Goal: Task Accomplishment & Management: Manage account settings

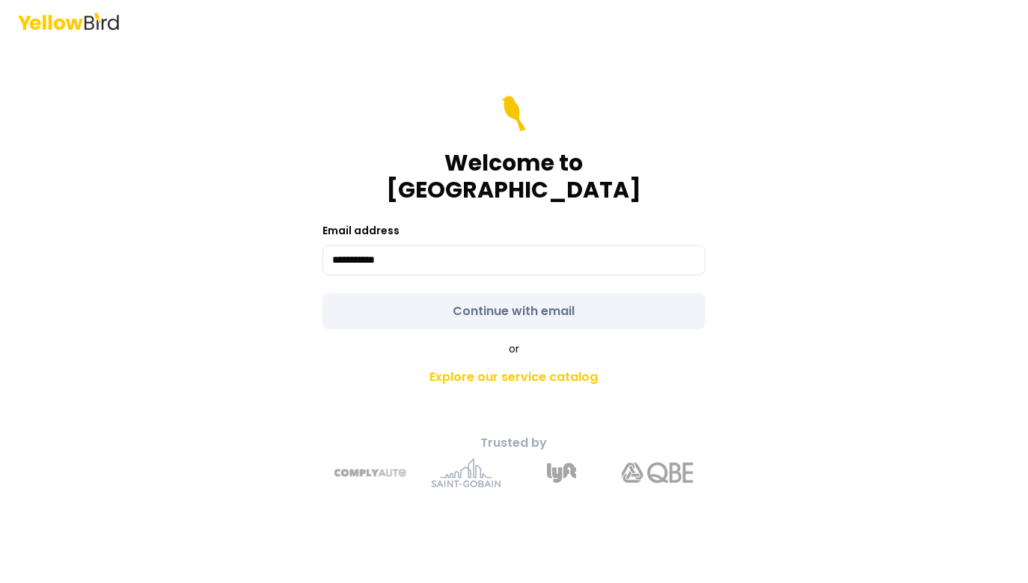
type input "**********"
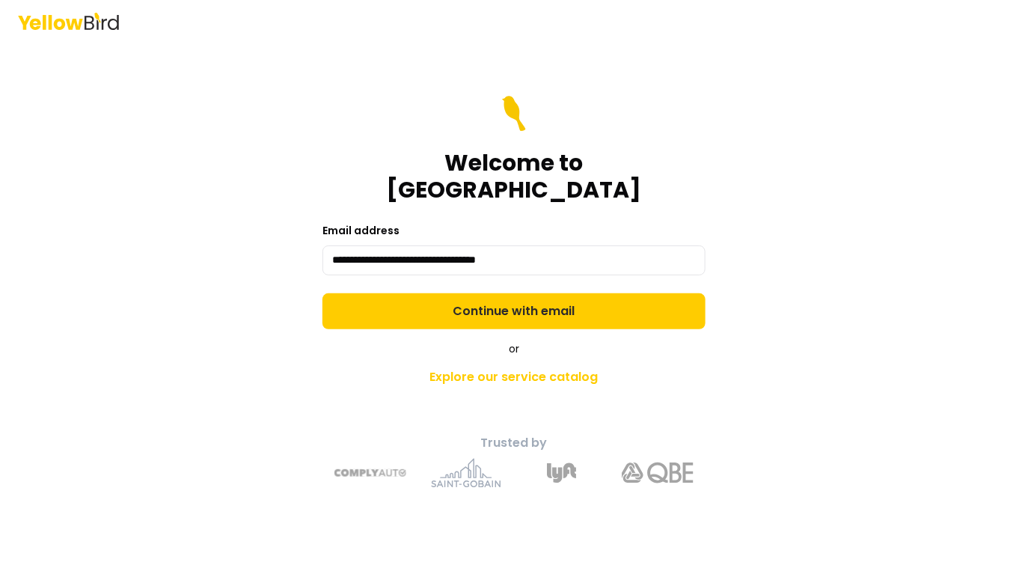
click at [814, 252] on div "**********" at bounding box center [514, 291] width 1028 height 583
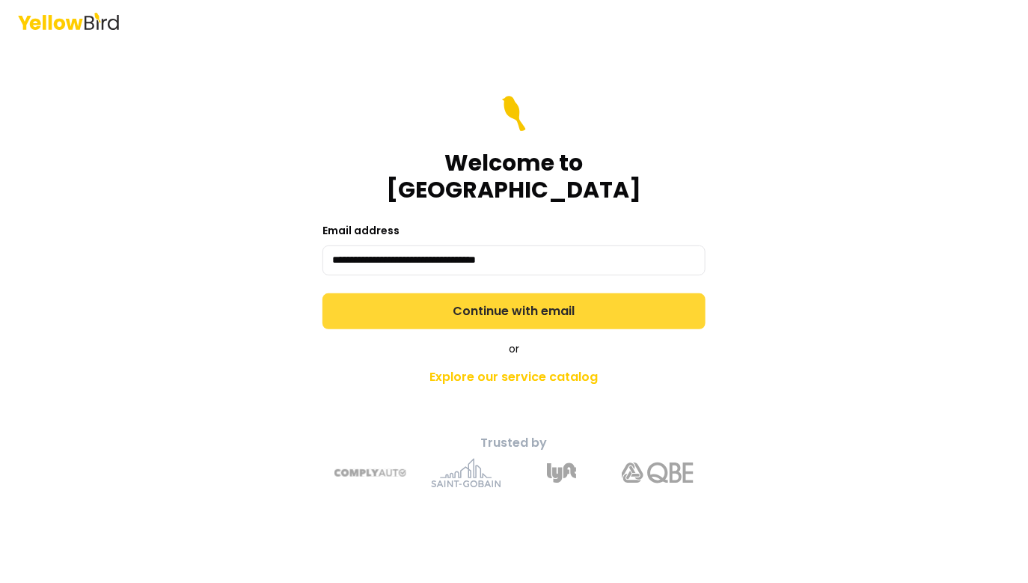
click at [600, 293] on button "Continue with email" at bounding box center [514, 311] width 383 height 36
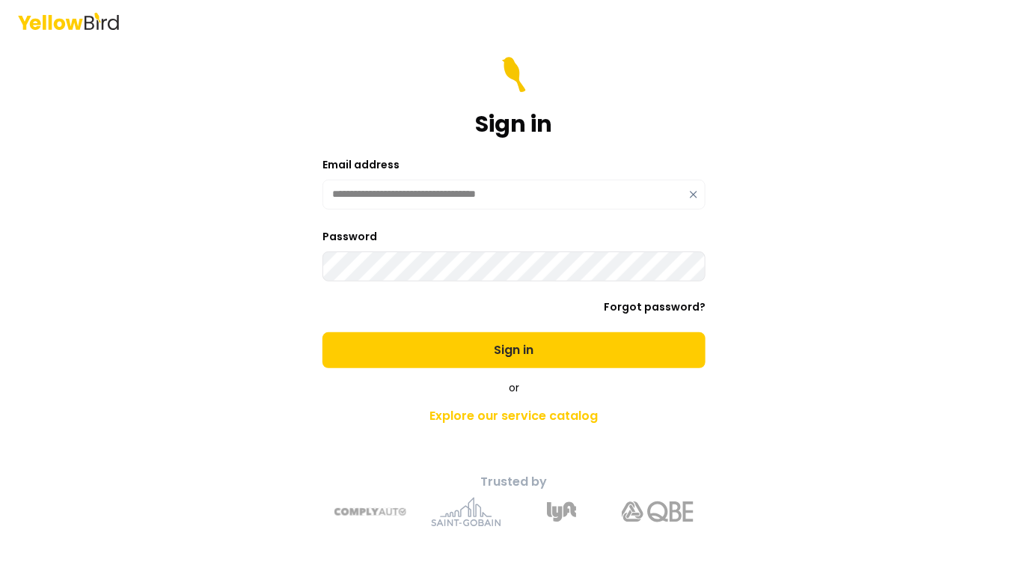
click at [323, 332] on button "Sign in" at bounding box center [514, 350] width 383 height 36
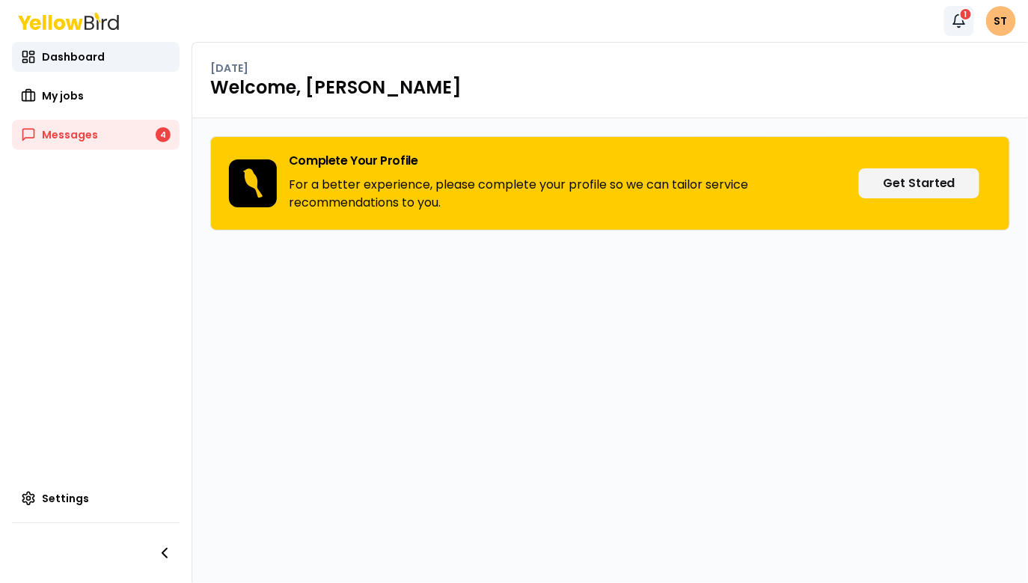
click at [961, 22] on icon "button" at bounding box center [959, 20] width 15 height 15
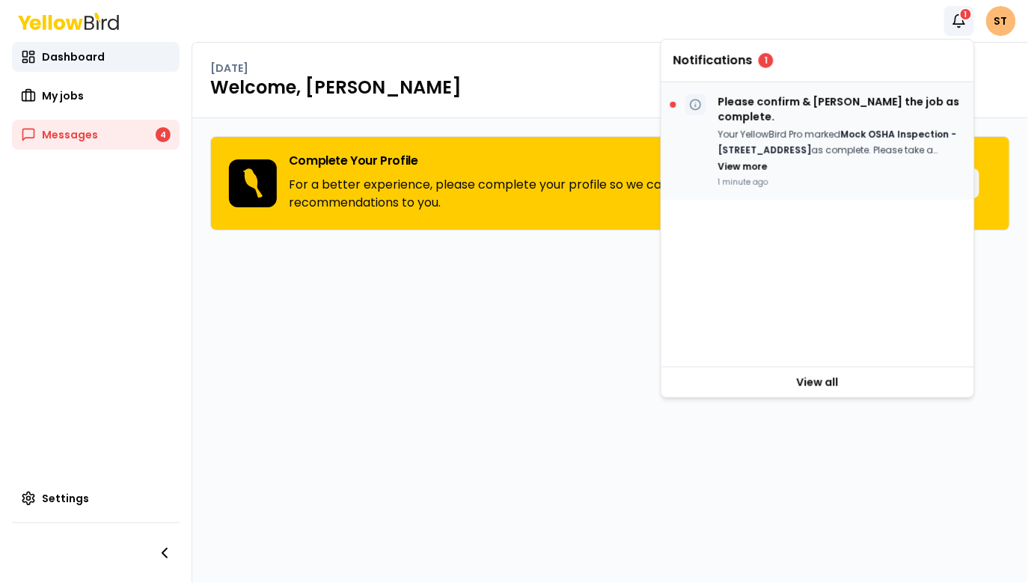
click at [839, 141] on p "Your YellowBird Pro marked Mock OSHA Inspection - [STREET_ADDRESS] as complete.…" at bounding box center [840, 142] width 244 height 31
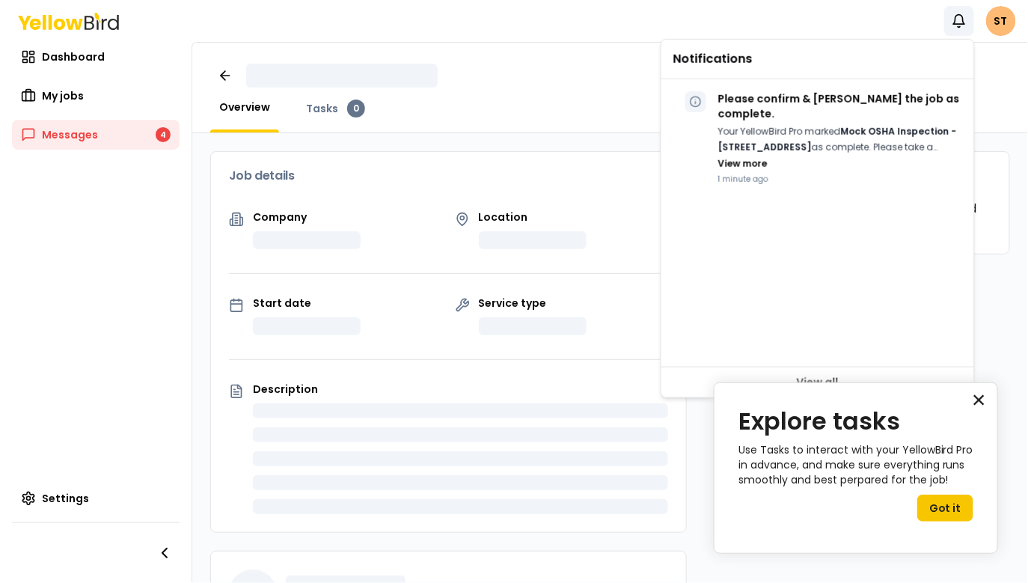
click at [981, 400] on button "×" at bounding box center [979, 400] width 14 height 24
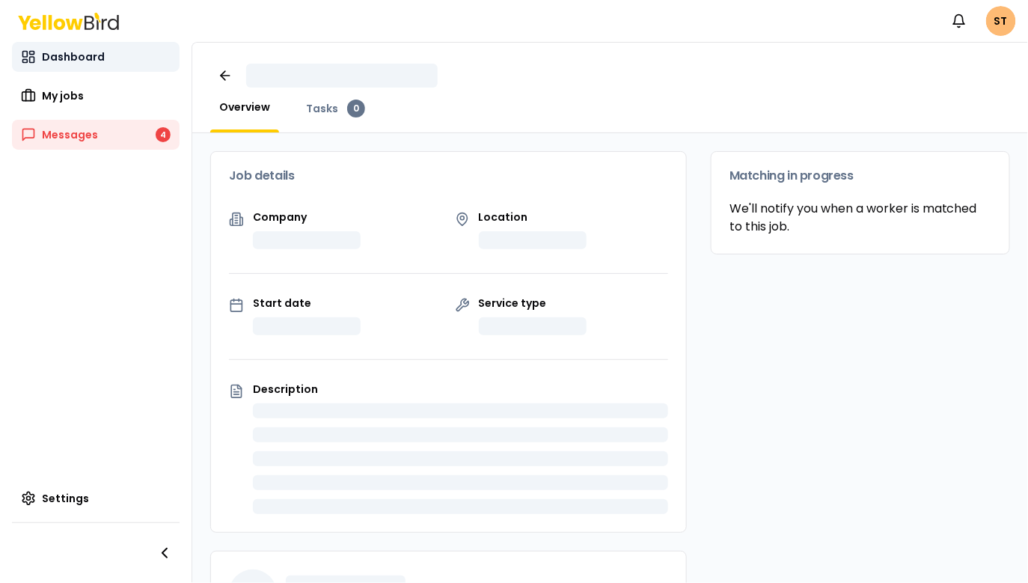
click at [73, 57] on span "Dashboard" at bounding box center [73, 56] width 63 height 15
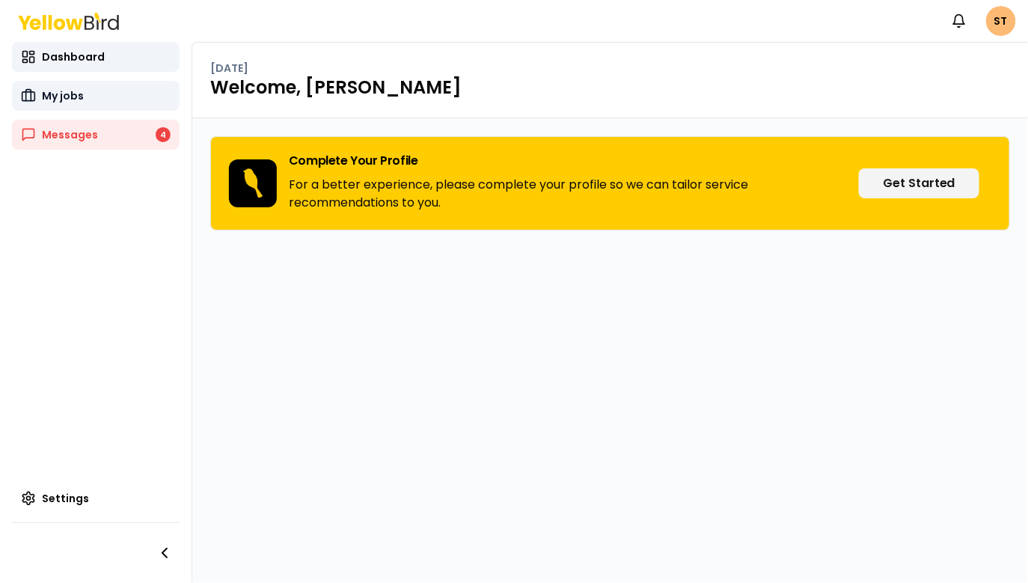
click at [81, 96] on span "My jobs" at bounding box center [63, 95] width 42 height 15
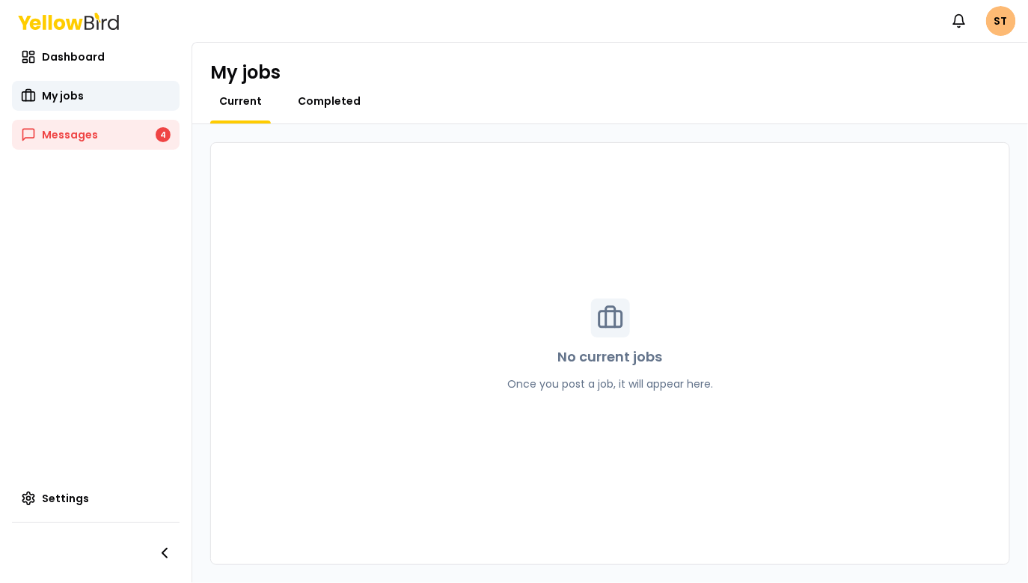
click at [325, 105] on span "Completed" at bounding box center [329, 101] width 63 height 15
click at [245, 97] on span "Current" at bounding box center [240, 101] width 43 height 15
click at [63, 93] on span "My jobs" at bounding box center [63, 95] width 42 height 15
click at [64, 100] on span "My jobs" at bounding box center [63, 95] width 42 height 15
click at [67, 60] on span "Dashboard" at bounding box center [73, 56] width 63 height 15
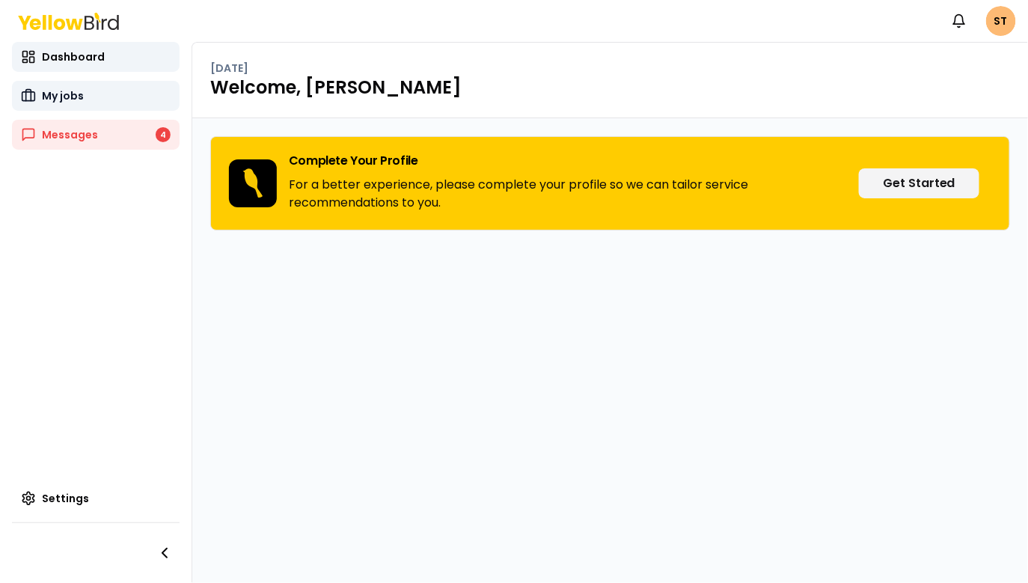
click at [79, 93] on span "My jobs" at bounding box center [63, 95] width 42 height 15
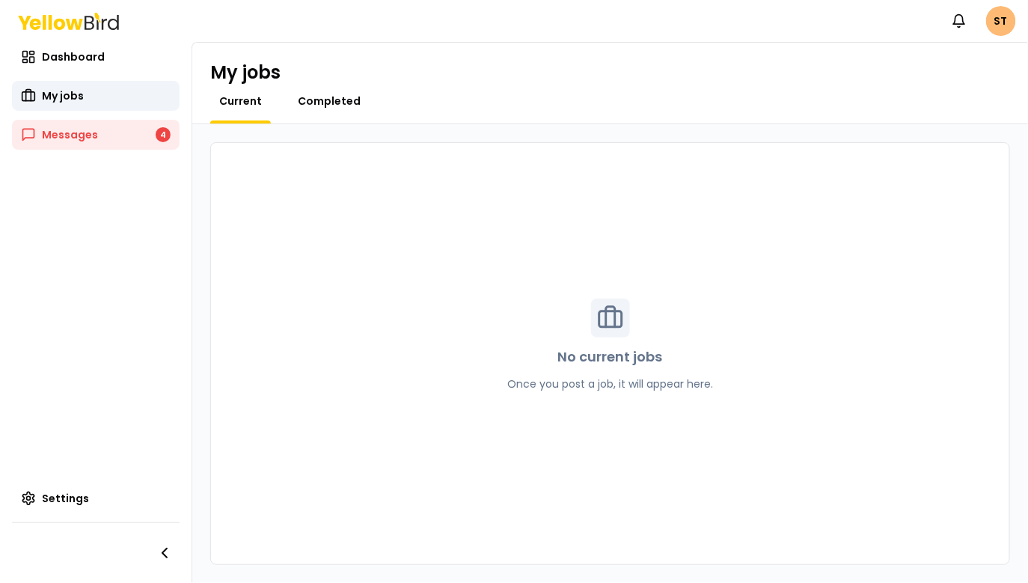
click at [304, 104] on span "Completed" at bounding box center [329, 101] width 63 height 15
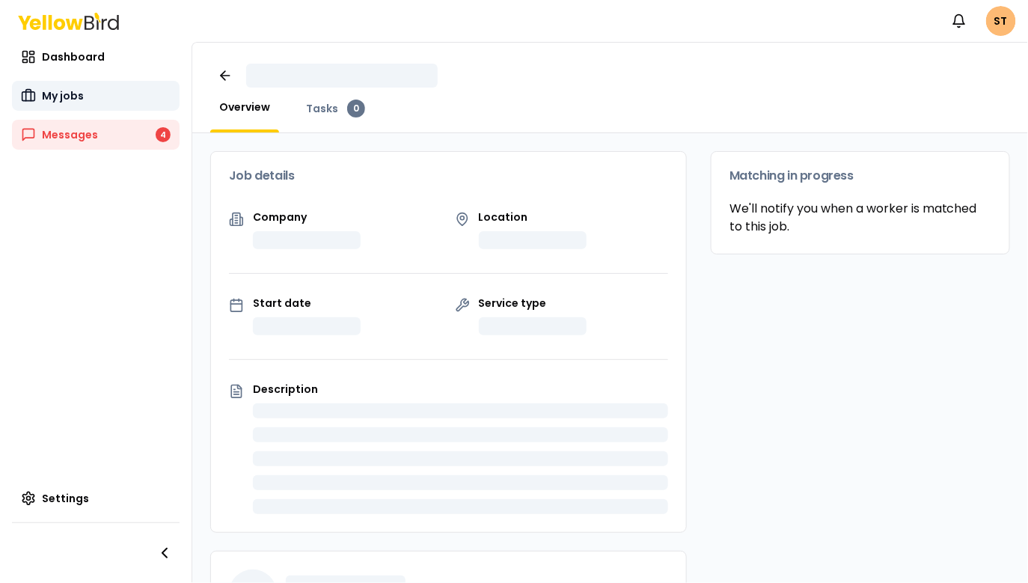
click at [91, 81] on link "My jobs" at bounding box center [96, 96] width 168 height 30
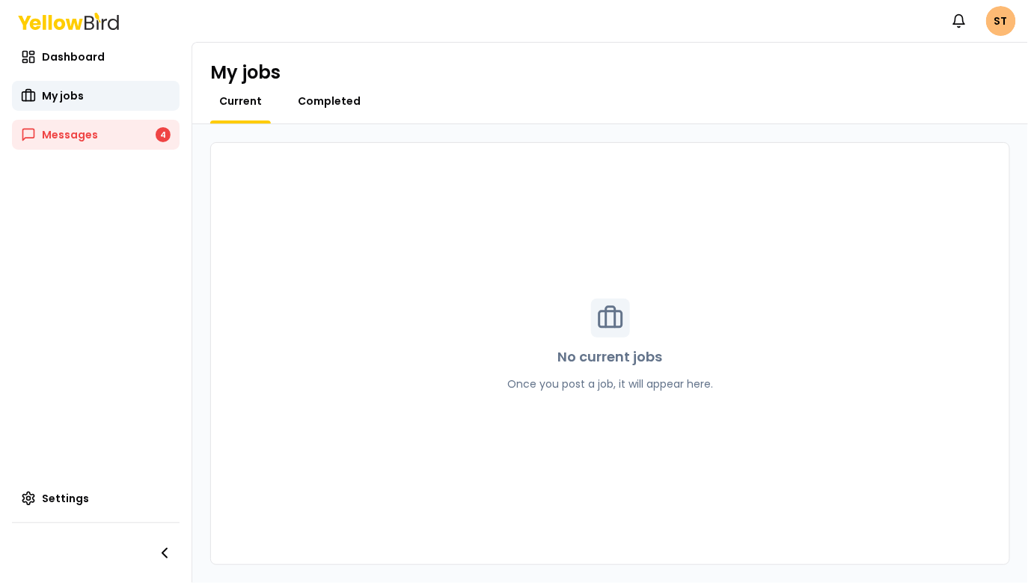
click at [320, 99] on span "Completed" at bounding box center [329, 101] width 63 height 15
click at [261, 103] on link "Current" at bounding box center [240, 101] width 61 height 15
click at [311, 103] on span "Completed" at bounding box center [329, 101] width 63 height 15
click at [253, 109] on div "Current" at bounding box center [240, 109] width 61 height 30
click at [242, 102] on span "Current" at bounding box center [240, 101] width 43 height 15
